Goal: Share content: Distribute website content to other platforms or users

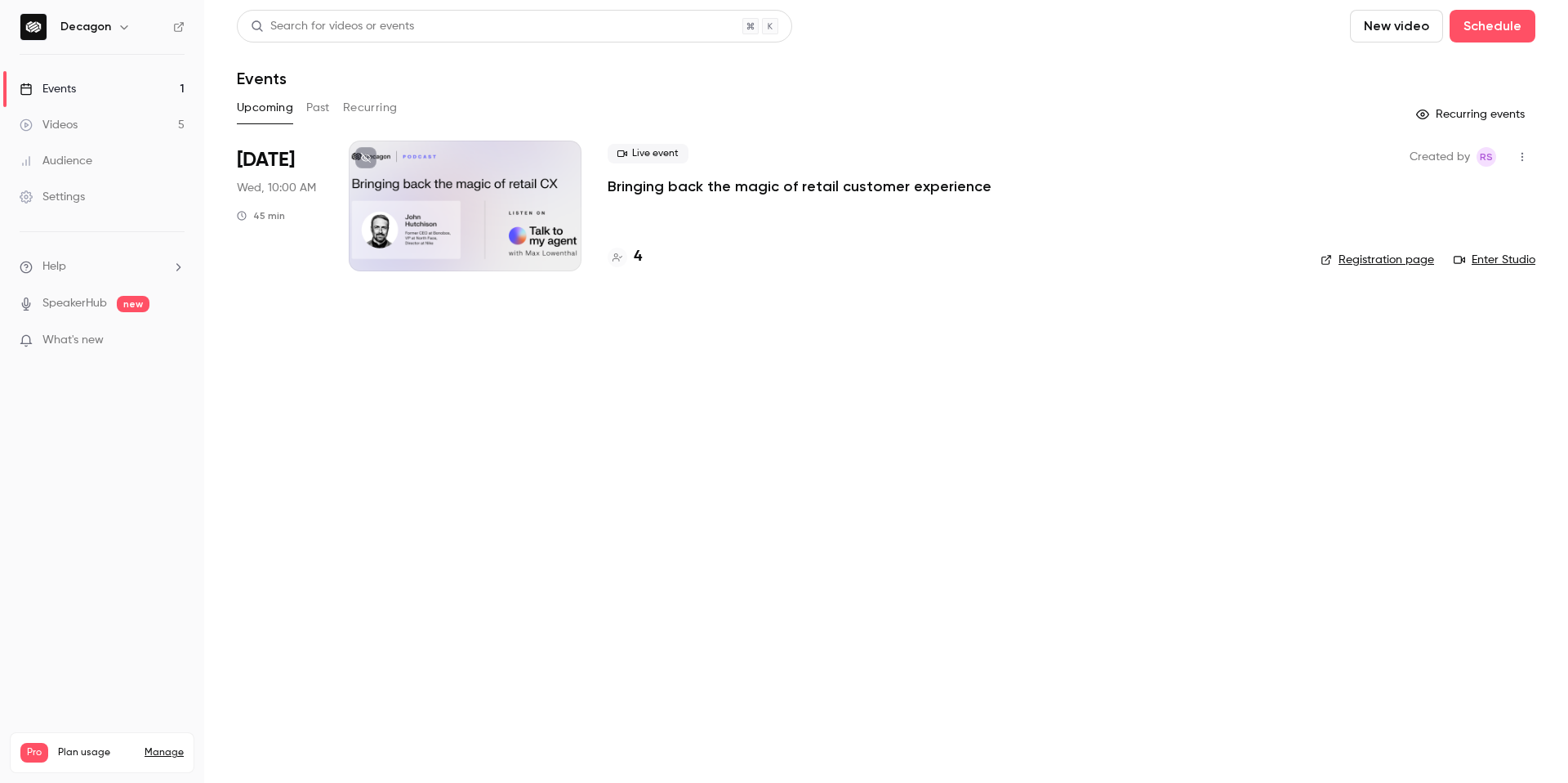
click at [631, 257] on div "4" at bounding box center [625, 257] width 34 height 22
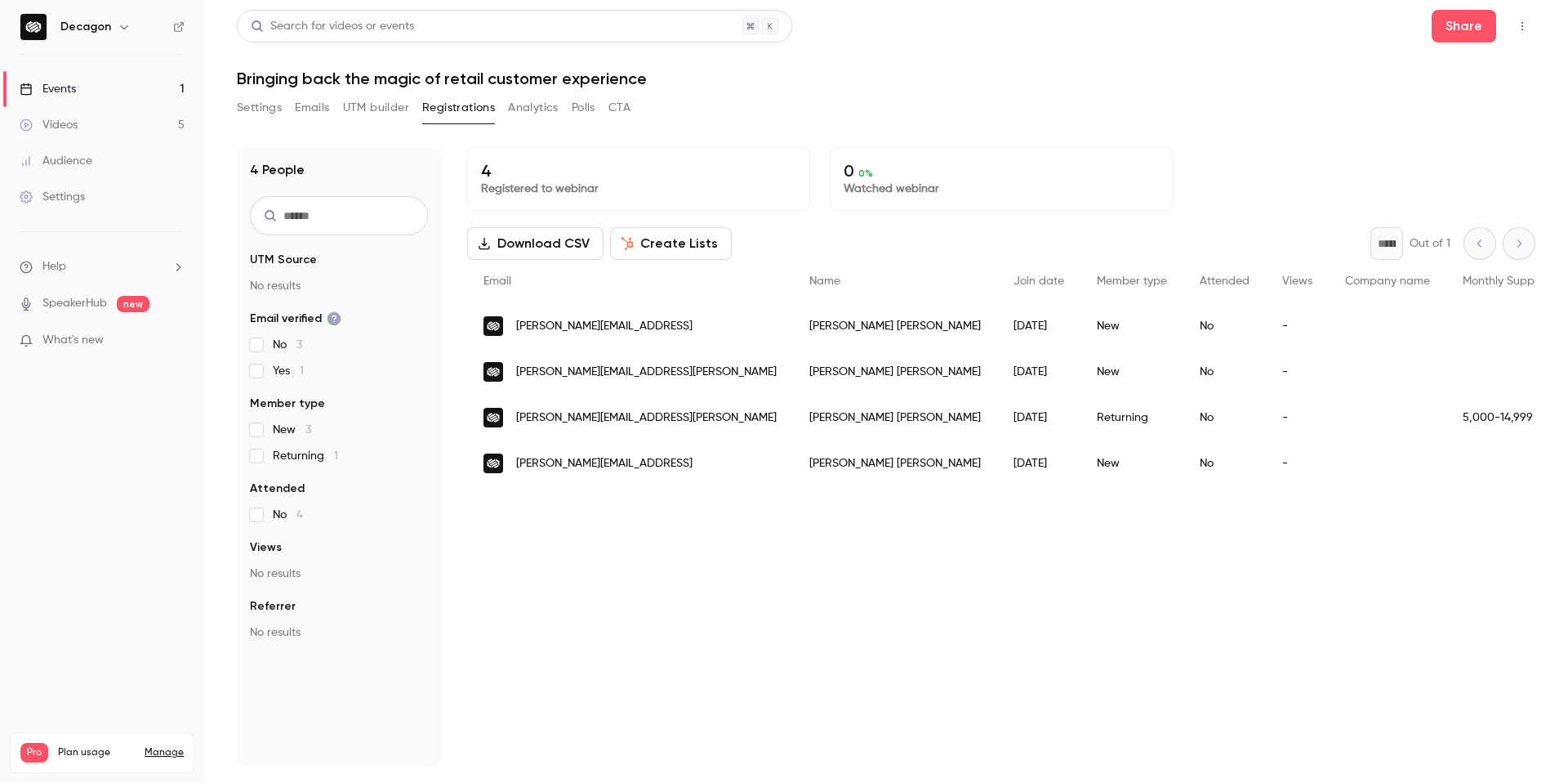
click at [75, 114] on link "Videos 5" at bounding box center [102, 125] width 204 height 36
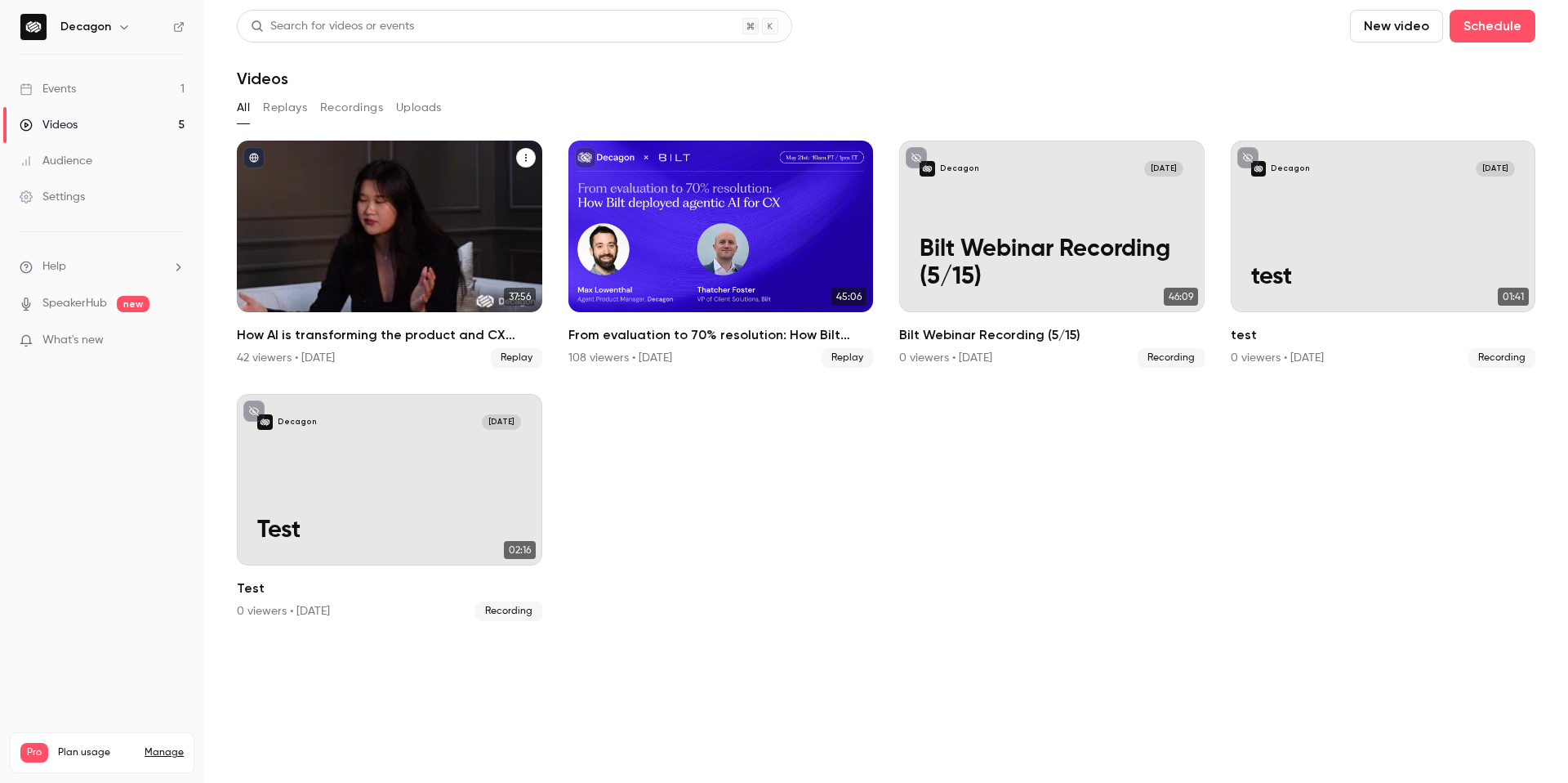
click at [414, 338] on h2 "How AI is transforming the product and CX partnership" at bounding box center [389, 334] width 305 height 20
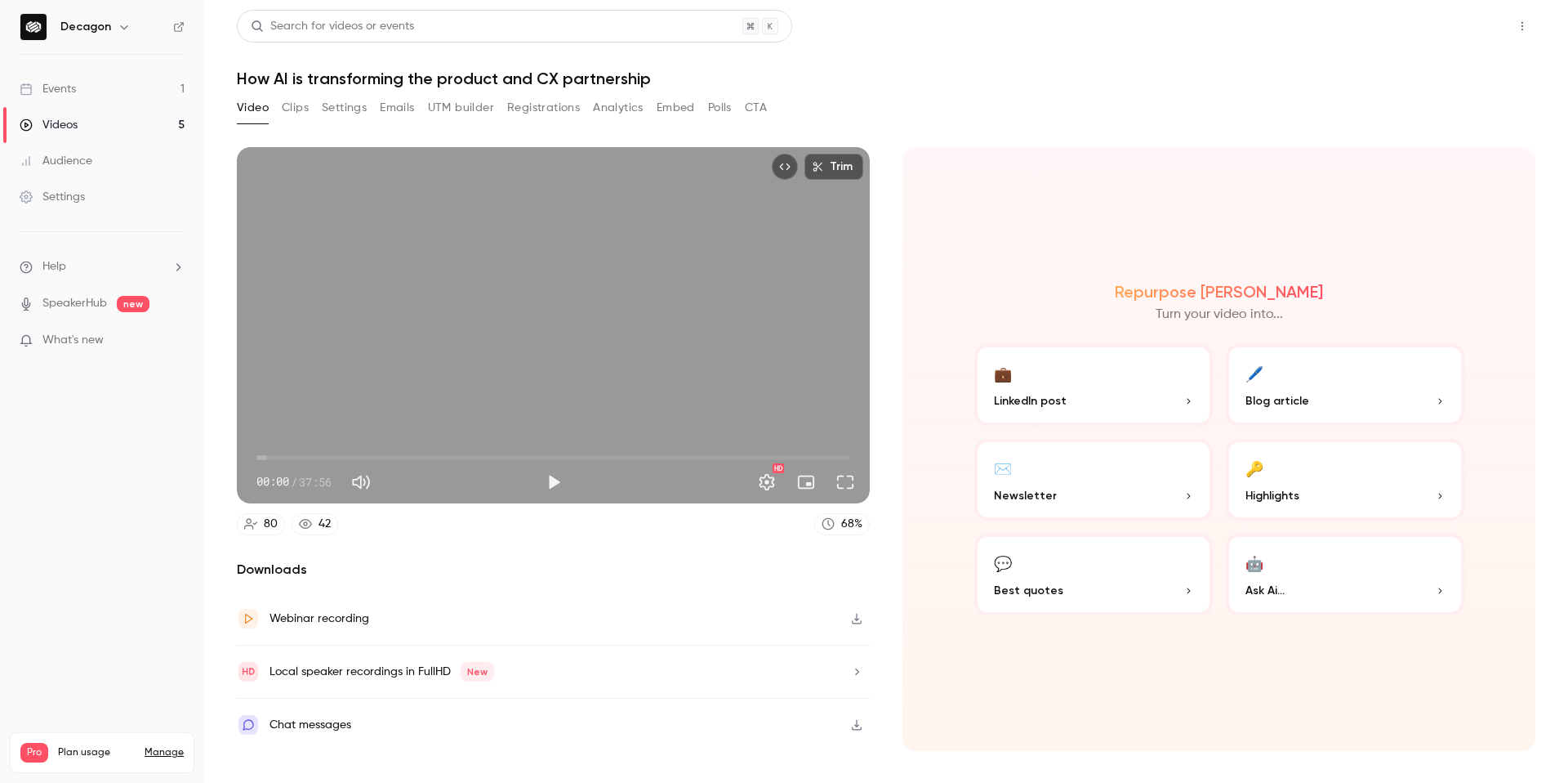
click at [1466, 26] on button "Share" at bounding box center [1465, 26] width 65 height 32
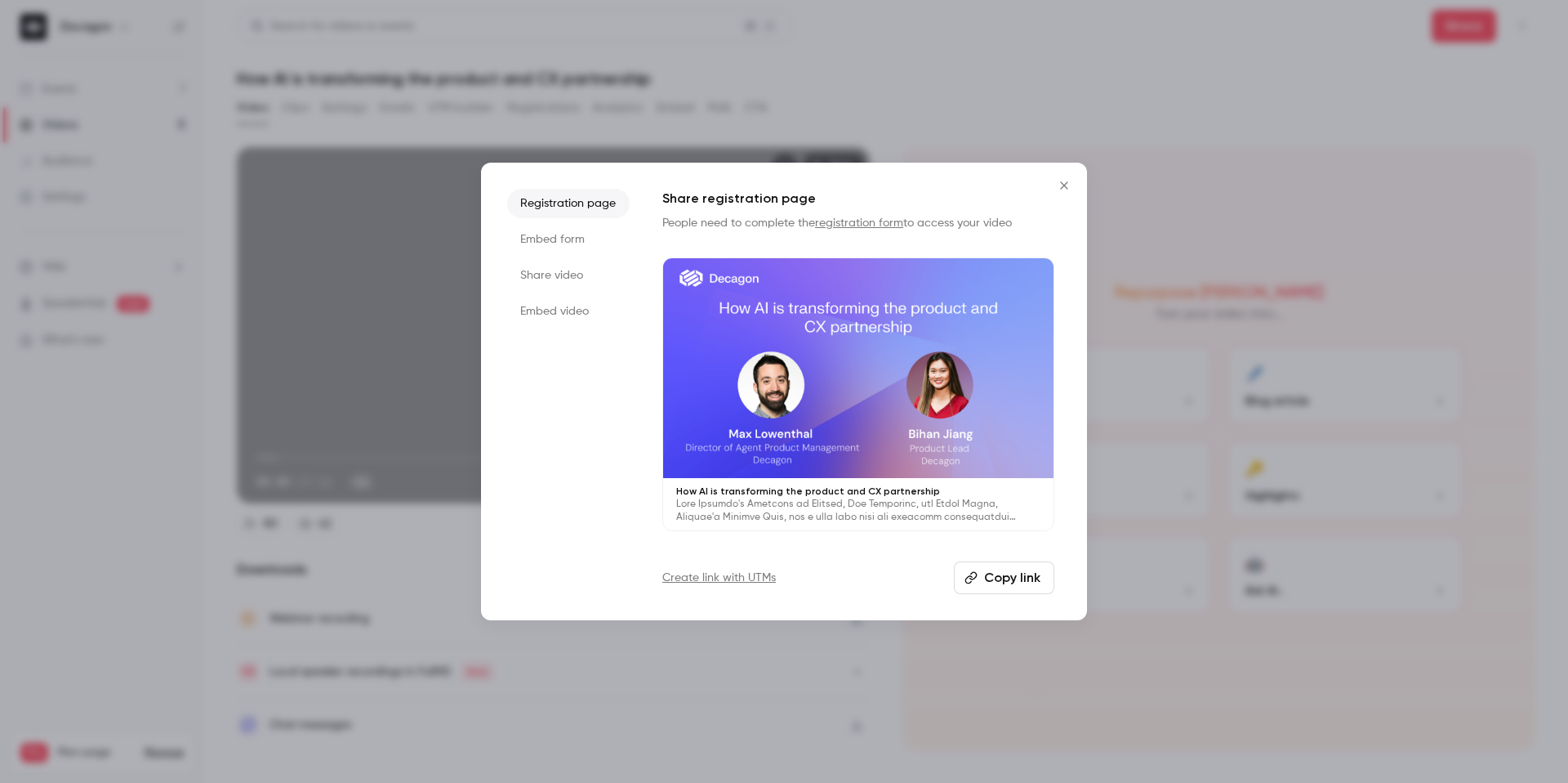
click at [555, 274] on li "Share video" at bounding box center [568, 275] width 122 height 29
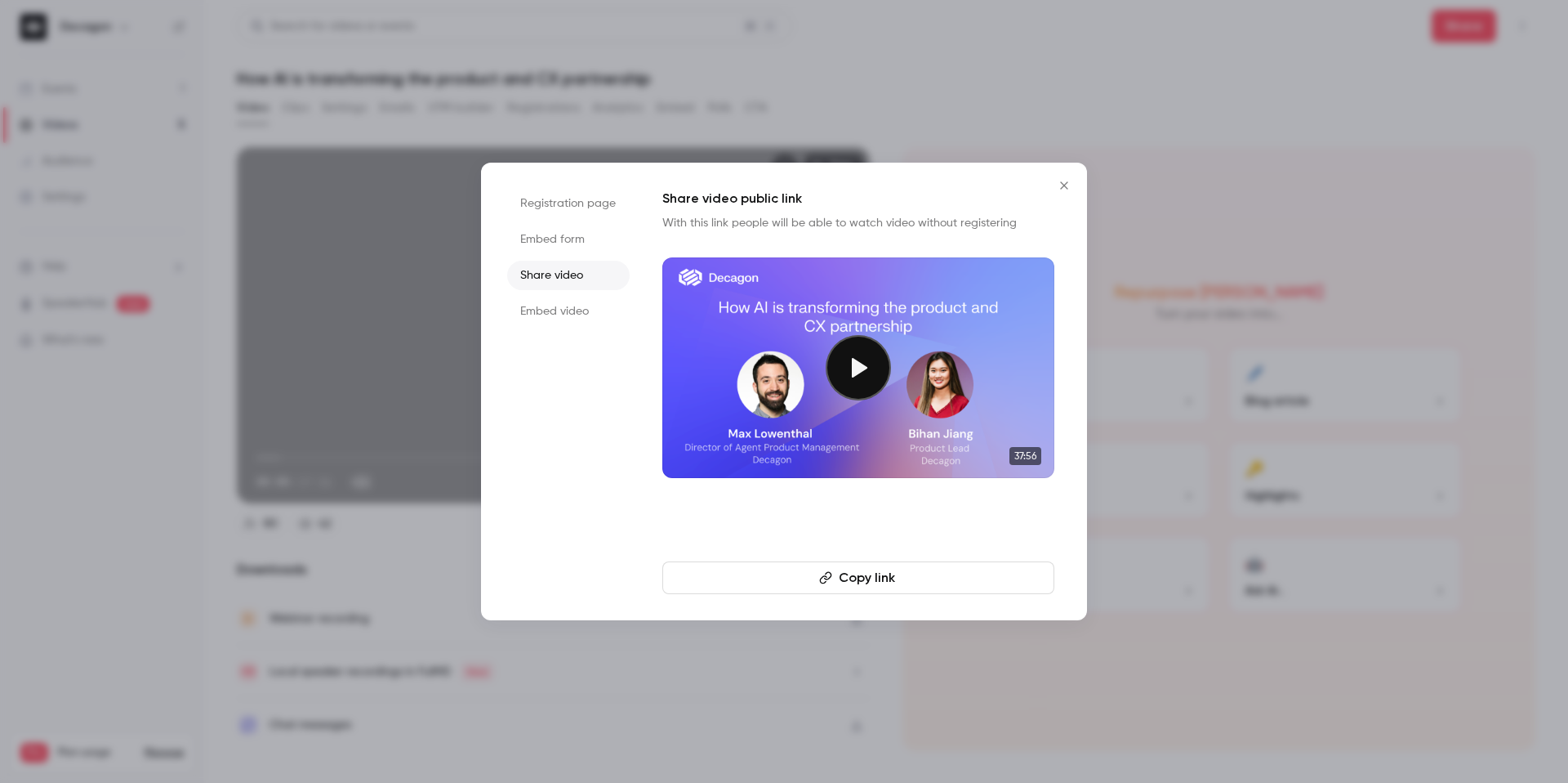
click at [790, 590] on button "Copy link" at bounding box center [858, 578] width 392 height 32
click at [1063, 187] on icon "Close" at bounding box center [1064, 185] width 20 height 13
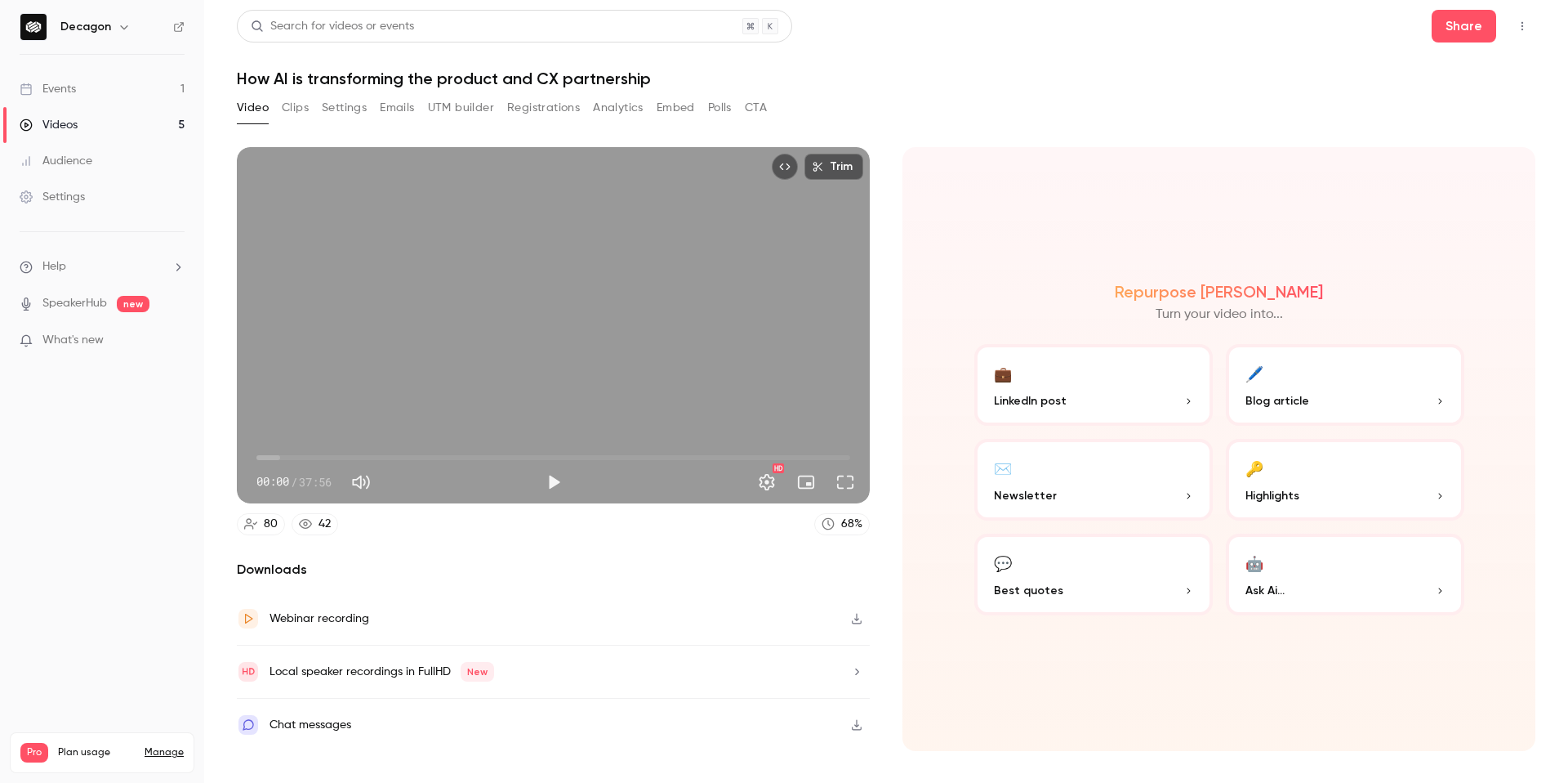
click at [897, 119] on div "Video Clips Settings Emails UTM builder Registrations Analytics Embed Polls CTA" at bounding box center [886, 111] width 1299 height 32
click at [756, 109] on button "CTA" at bounding box center [756, 108] width 22 height 26
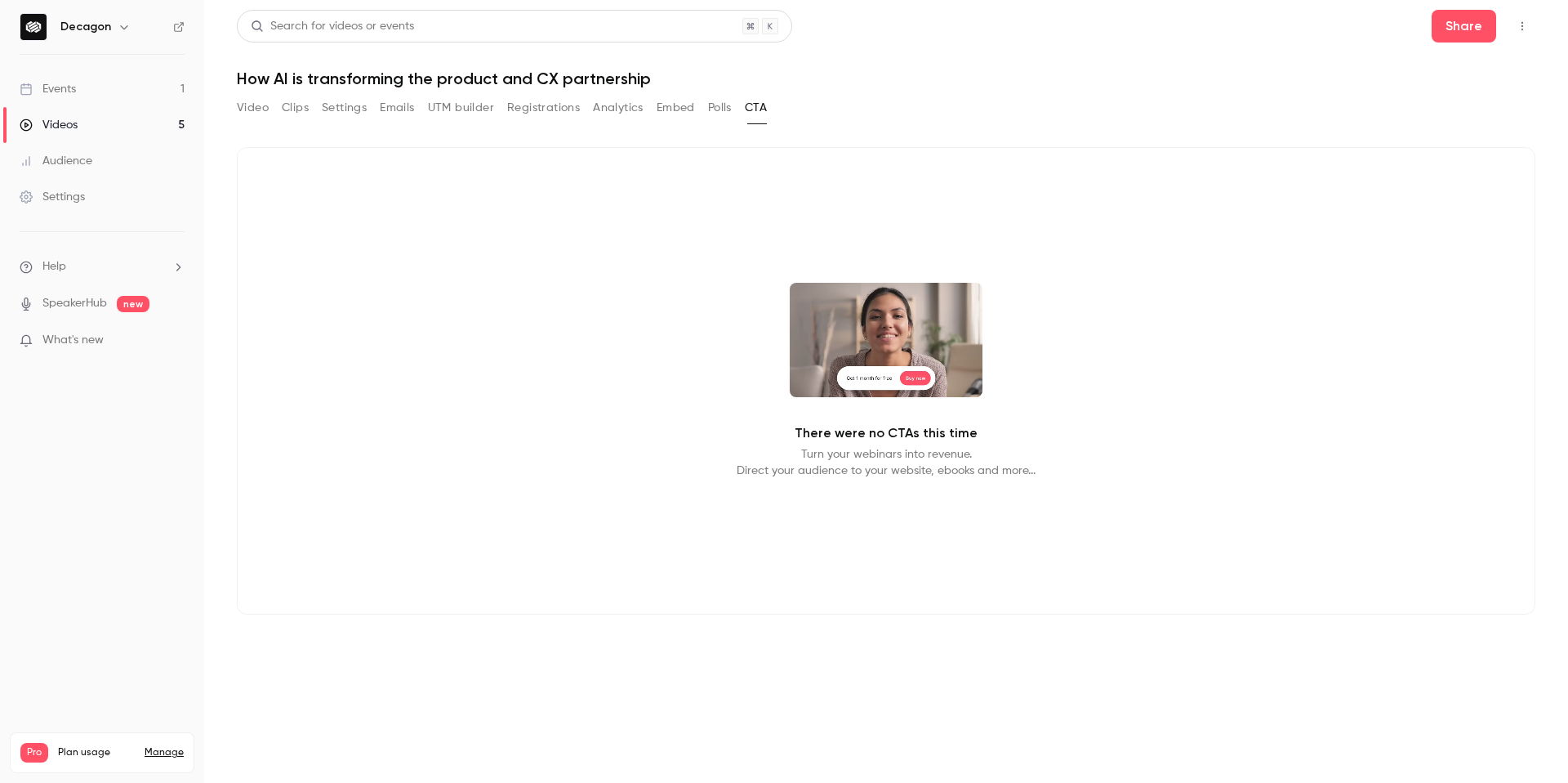
click at [725, 109] on button "Polls" at bounding box center [720, 108] width 24 height 26
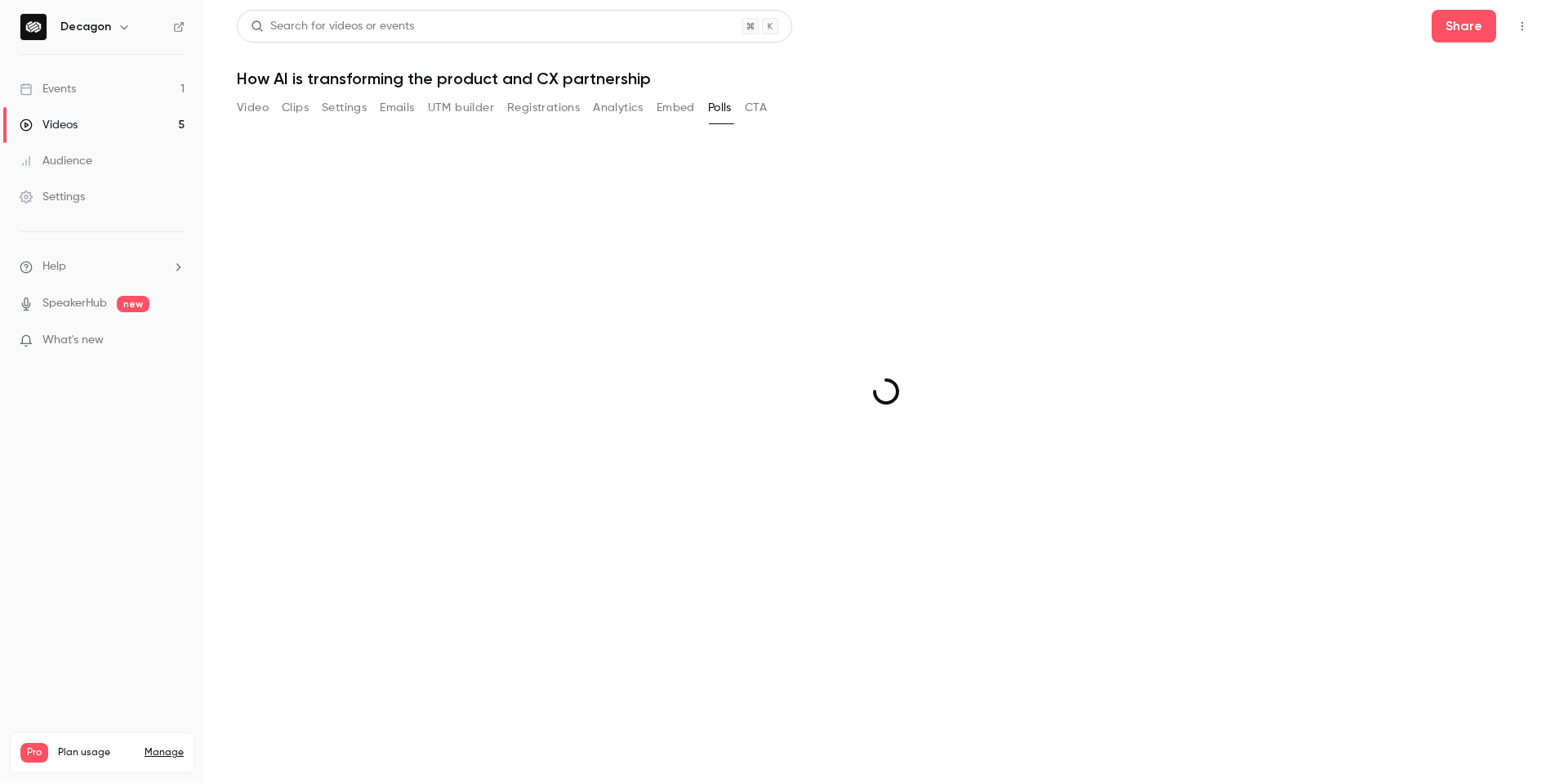
click at [672, 106] on button "Embed" at bounding box center [675, 108] width 38 height 26
